Goal: Communication & Community: Answer question/provide support

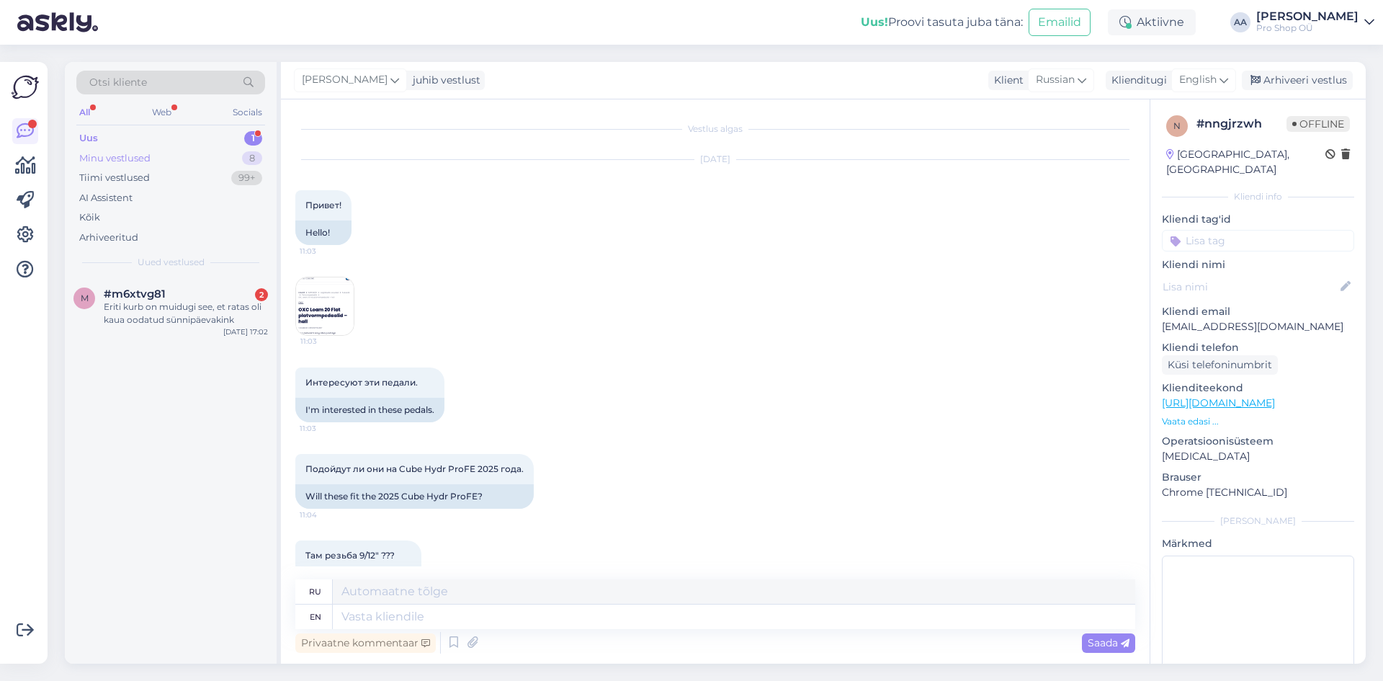
scroll to position [391, 0]
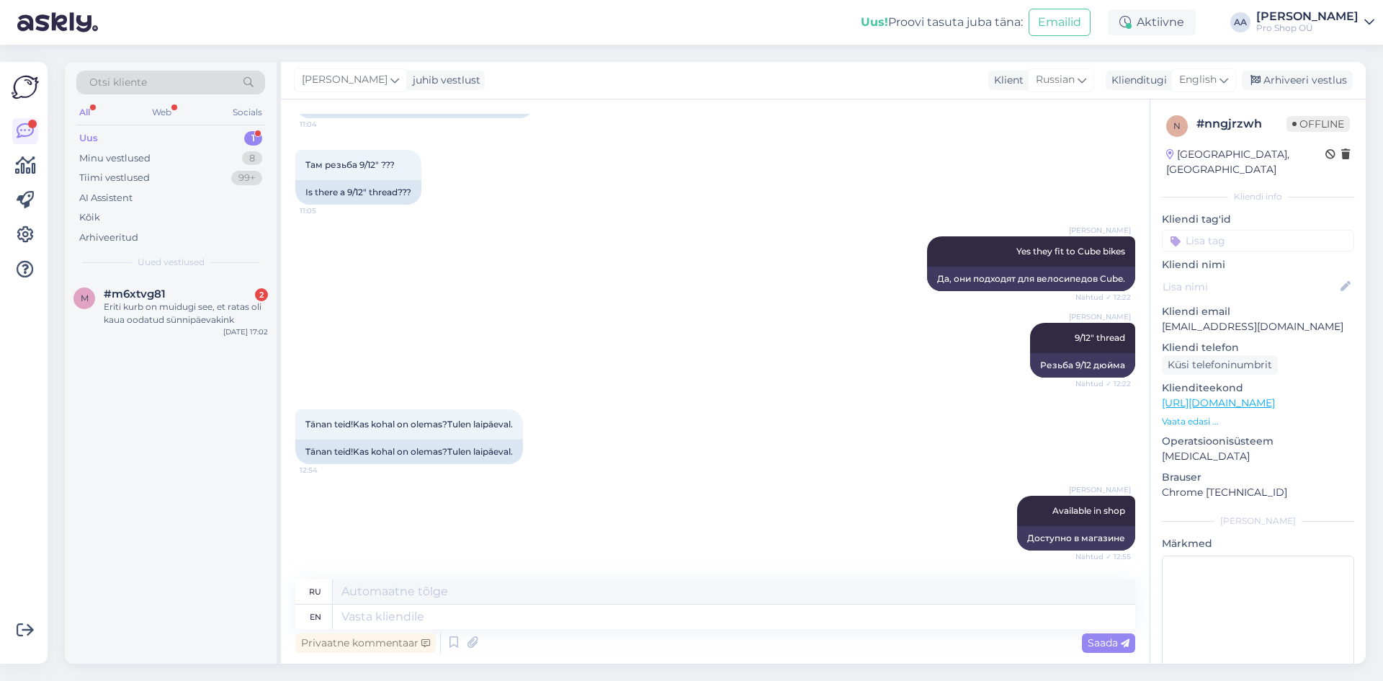
click at [105, 133] on div "Uus 1" at bounding box center [170, 138] width 189 height 20
click at [147, 298] on span "[EMAIL_ADDRESS][DOMAIN_NAME]" at bounding box center [179, 294] width 150 height 13
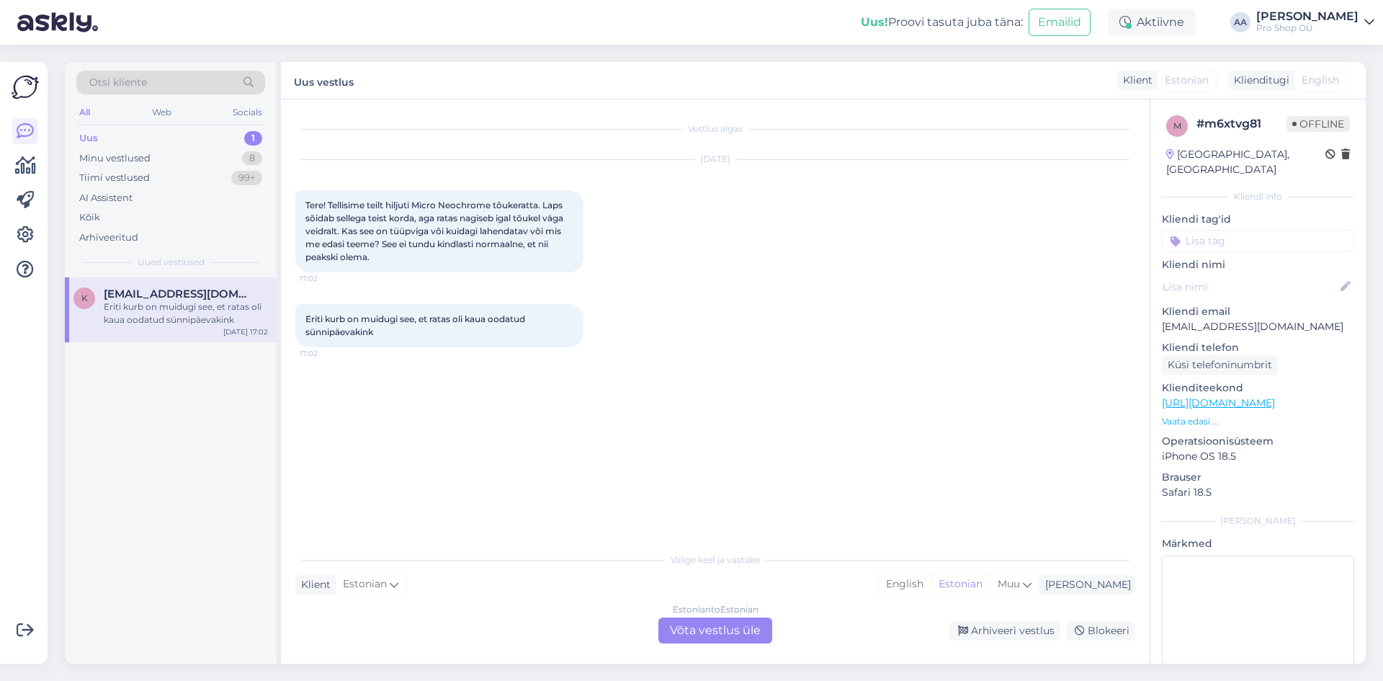
click at [722, 628] on div "Estonian to Estonian Võta vestlus üle" at bounding box center [716, 631] width 114 height 26
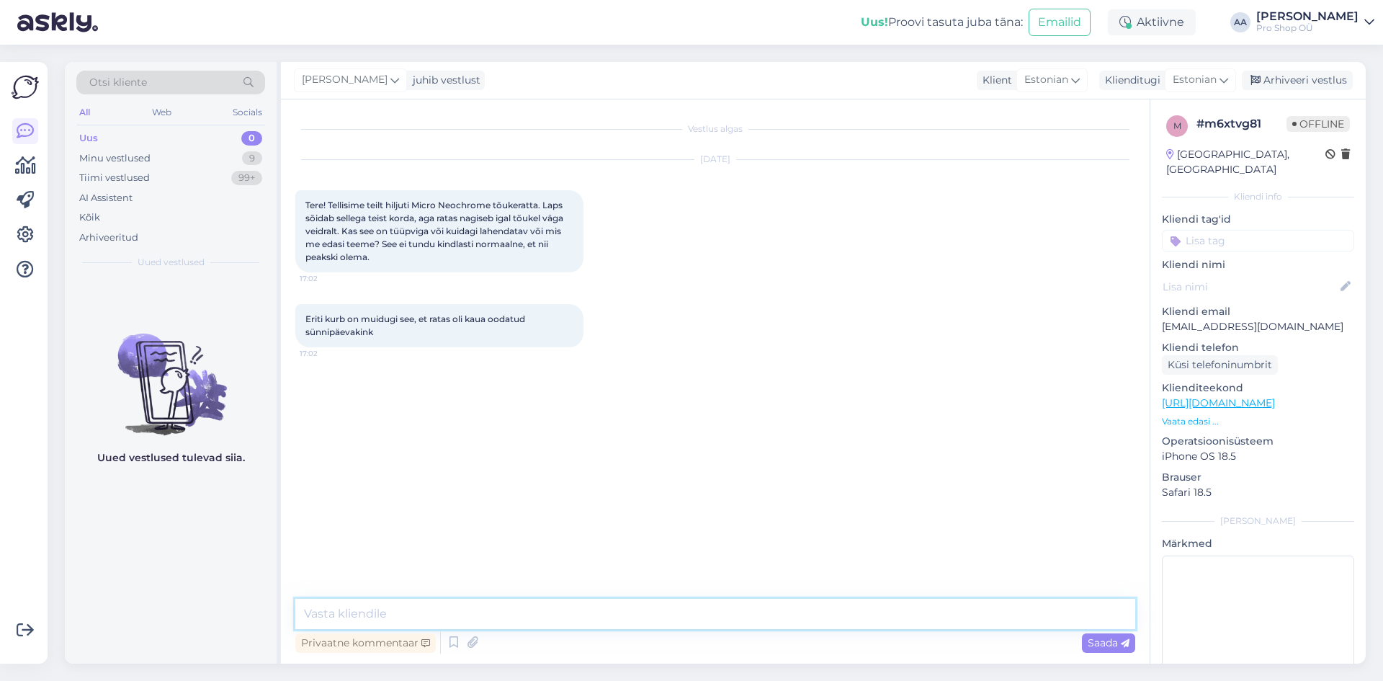
click at [409, 612] on textarea at bounding box center [715, 614] width 840 height 30
type textarea "Tere Tõukeratas ei peaks kindlasti nagisema."
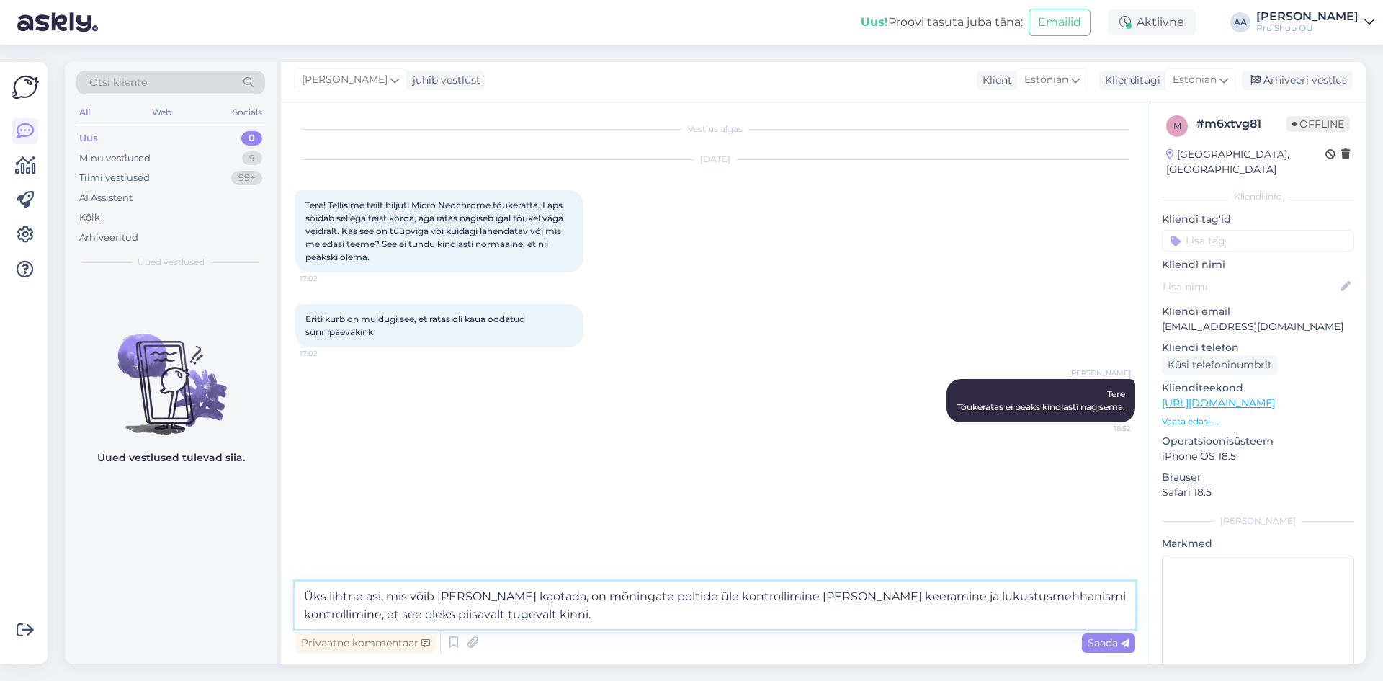
type textarea "Üks lihtne asi, mis võib [PERSON_NAME] kaotada, on mõningate poltide üle kontro…"
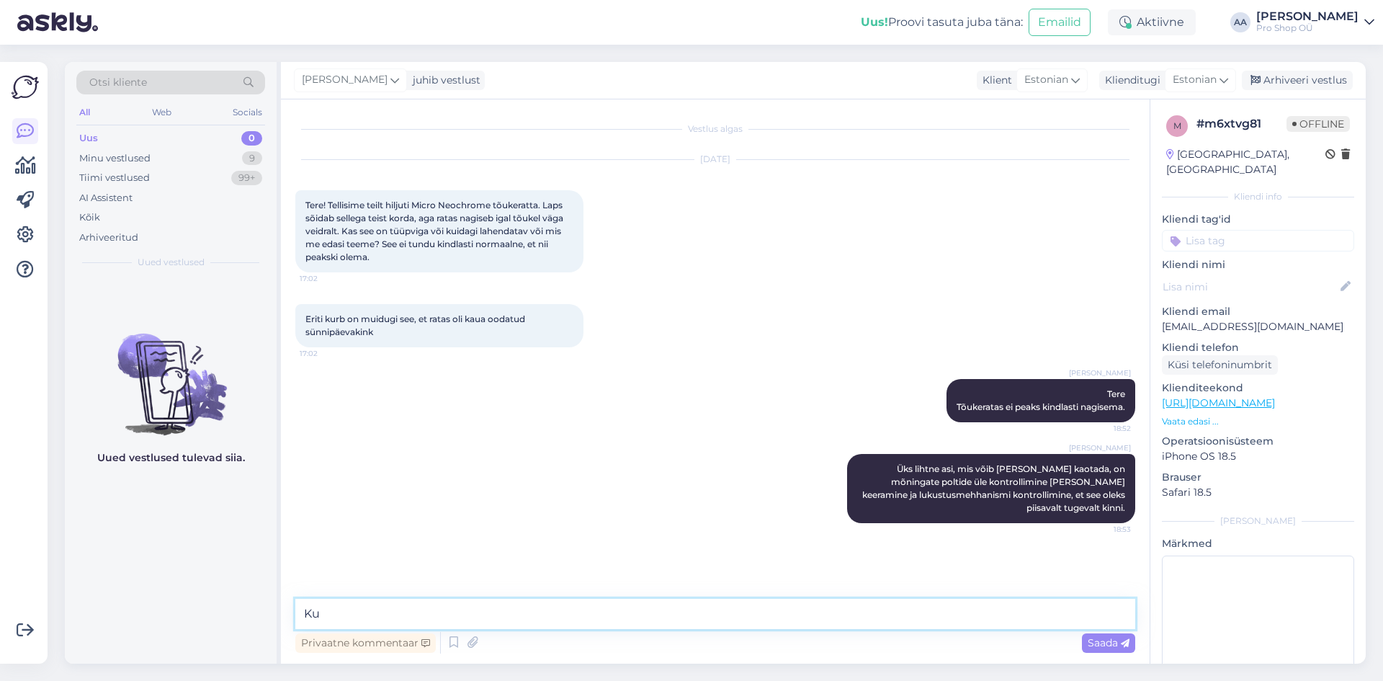
type textarea "K"
type textarea "[PERSON_NAME] on võimalik teha kodus ise, aga [PERSON_NAME] viia ka Velohundi k…"
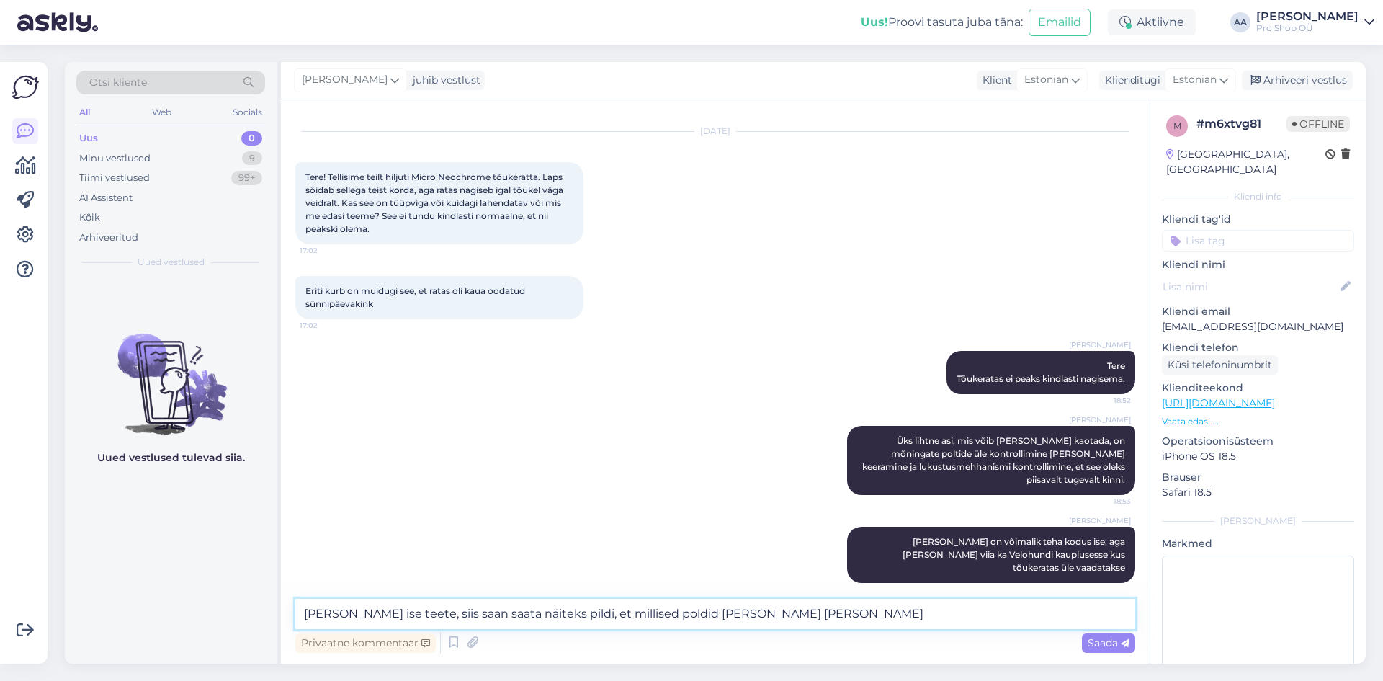
type textarea "[PERSON_NAME] ise teete, siis saan saata näiteks pildi, et millised poldid [PER…"
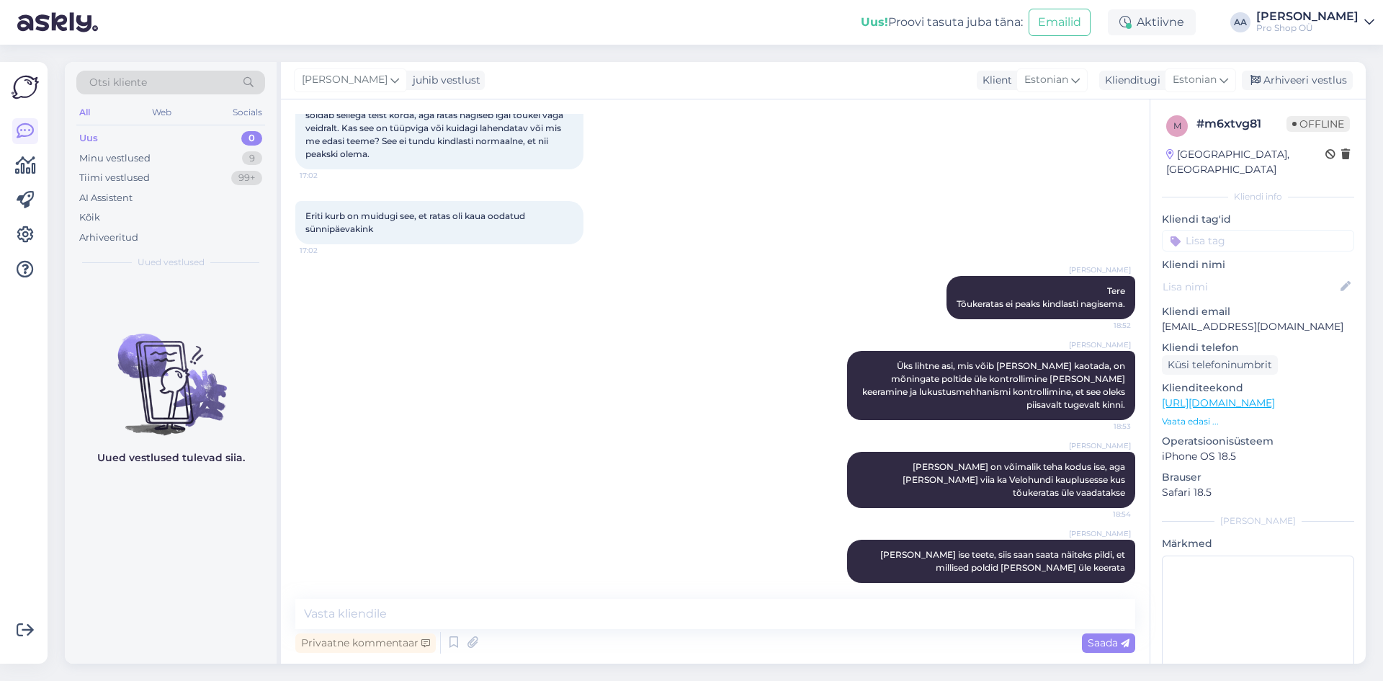
click at [723, 476] on div "[PERSON_NAME] [PERSON_NAME] on võimalik teha kodus ise, aga [PERSON_NAME] viia …" at bounding box center [715, 480] width 840 height 88
